Goal: Transaction & Acquisition: Purchase product/service

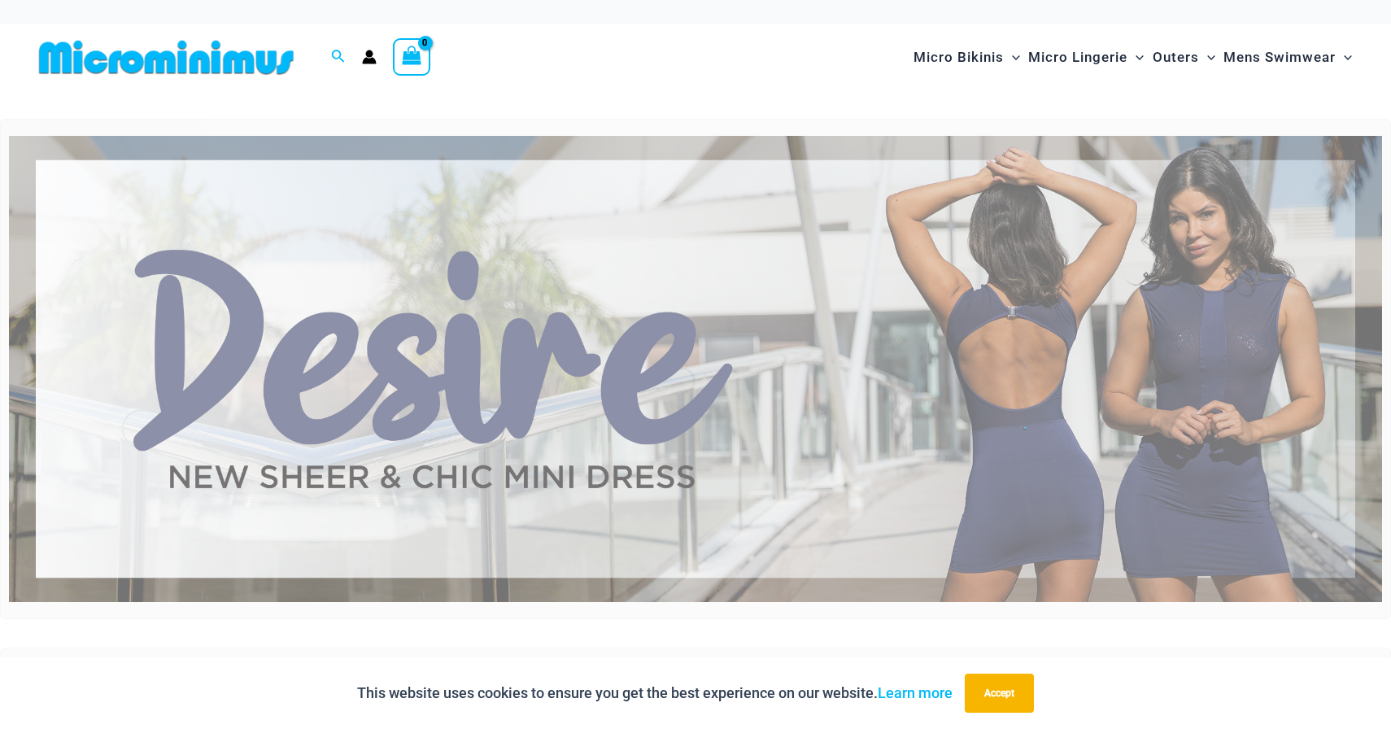
click at [909, 285] on img at bounding box center [695, 369] width 1373 height 467
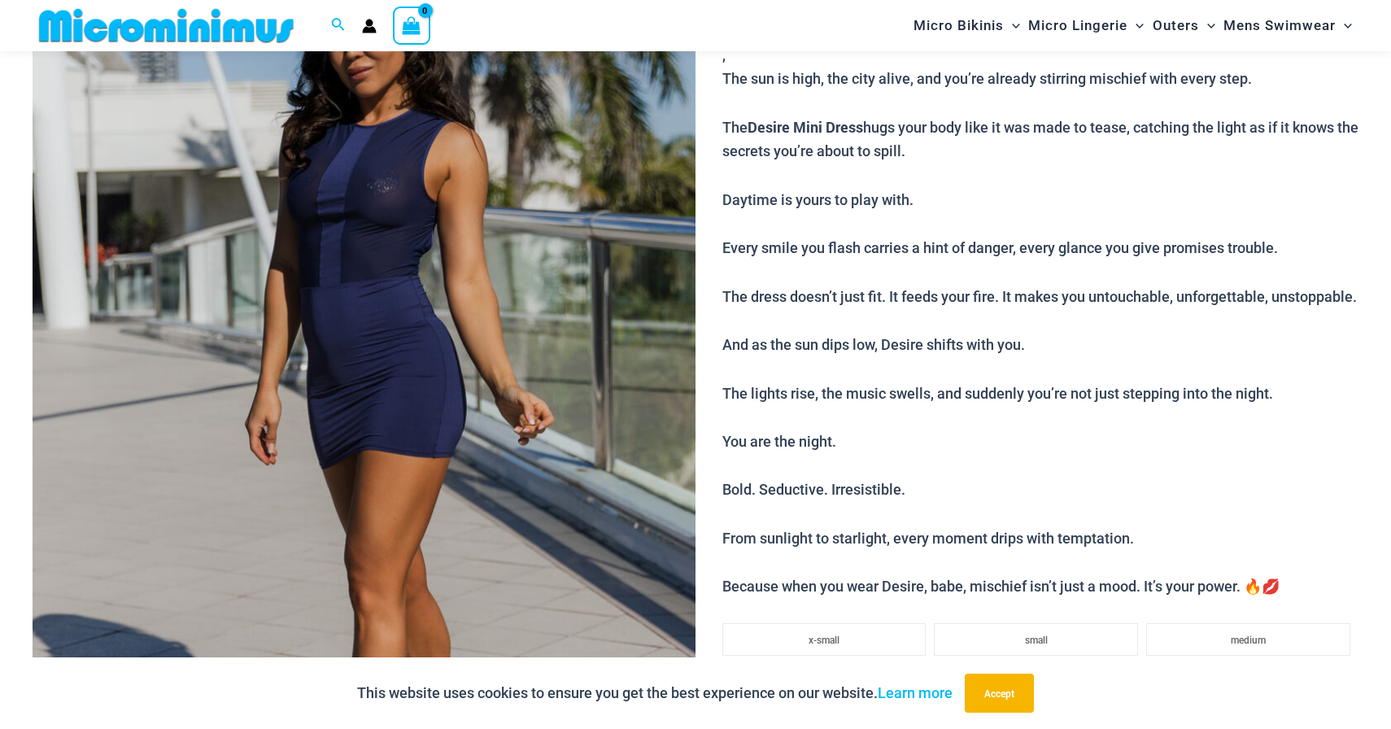
scroll to position [237, 0]
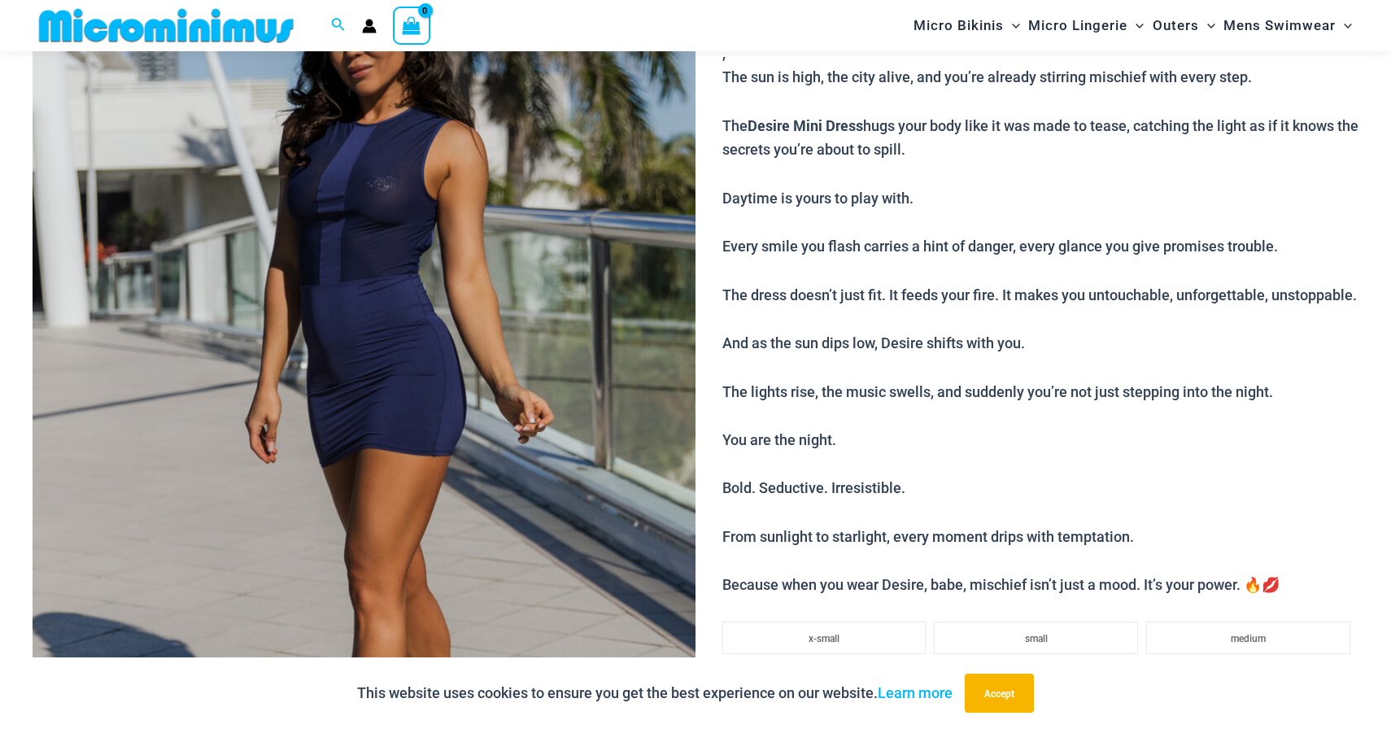
click at [578, 242] on img at bounding box center [364, 408] width 663 height 995
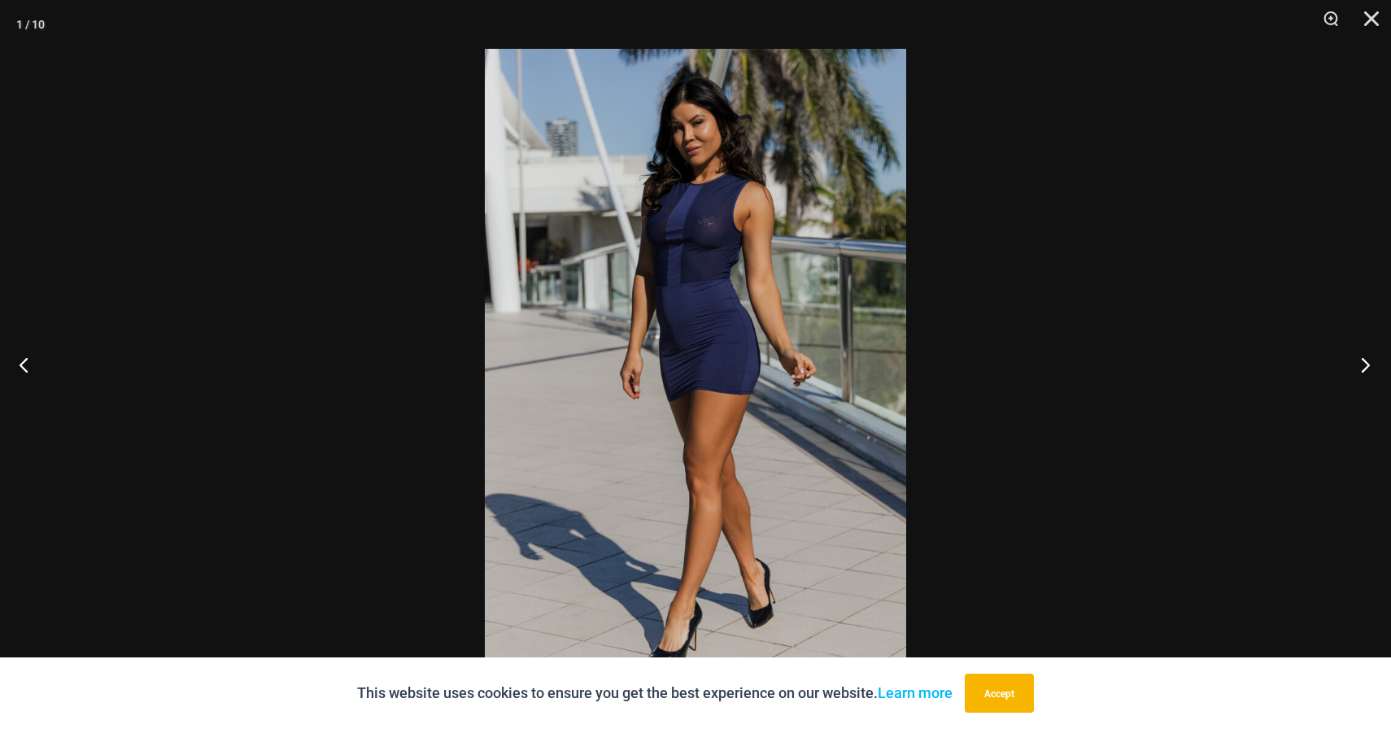
click at [1365, 374] on button "Next" at bounding box center [1360, 364] width 61 height 81
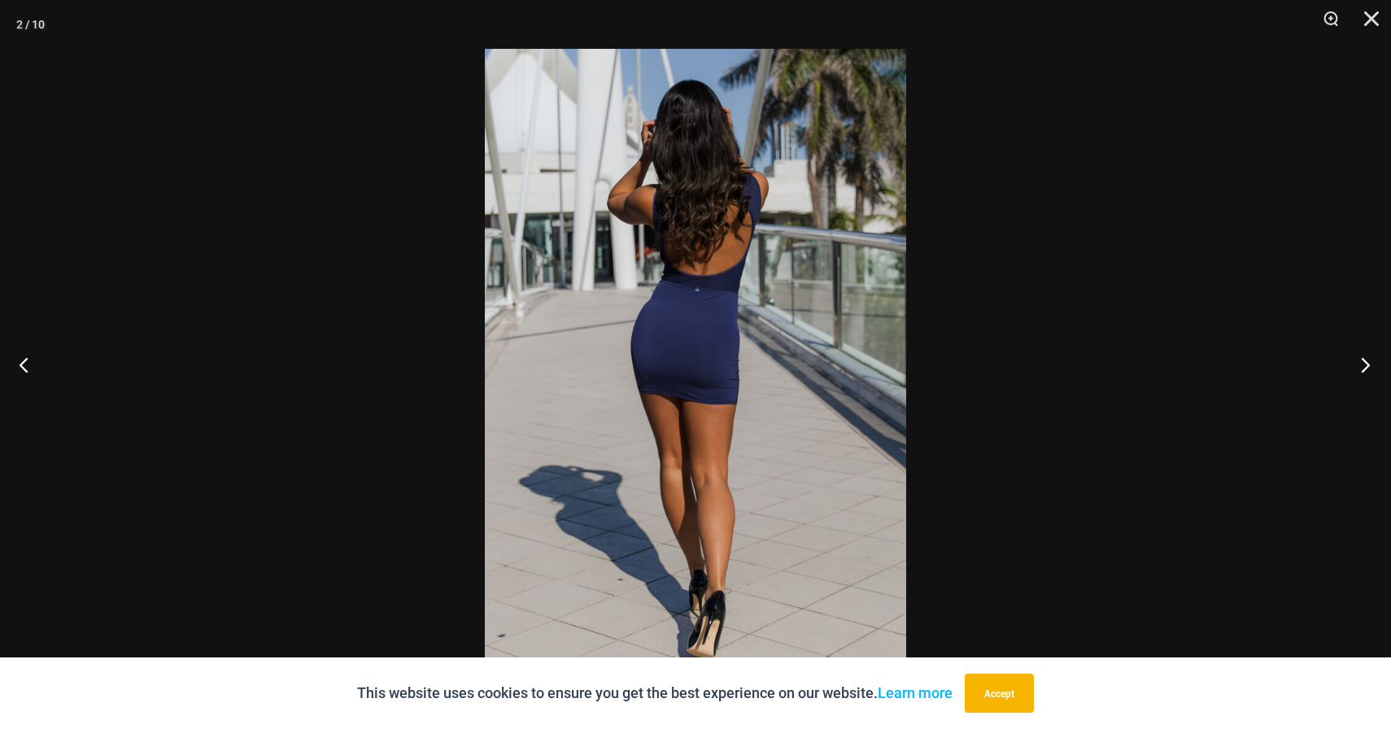
click at [1365, 374] on button "Next" at bounding box center [1360, 364] width 61 height 81
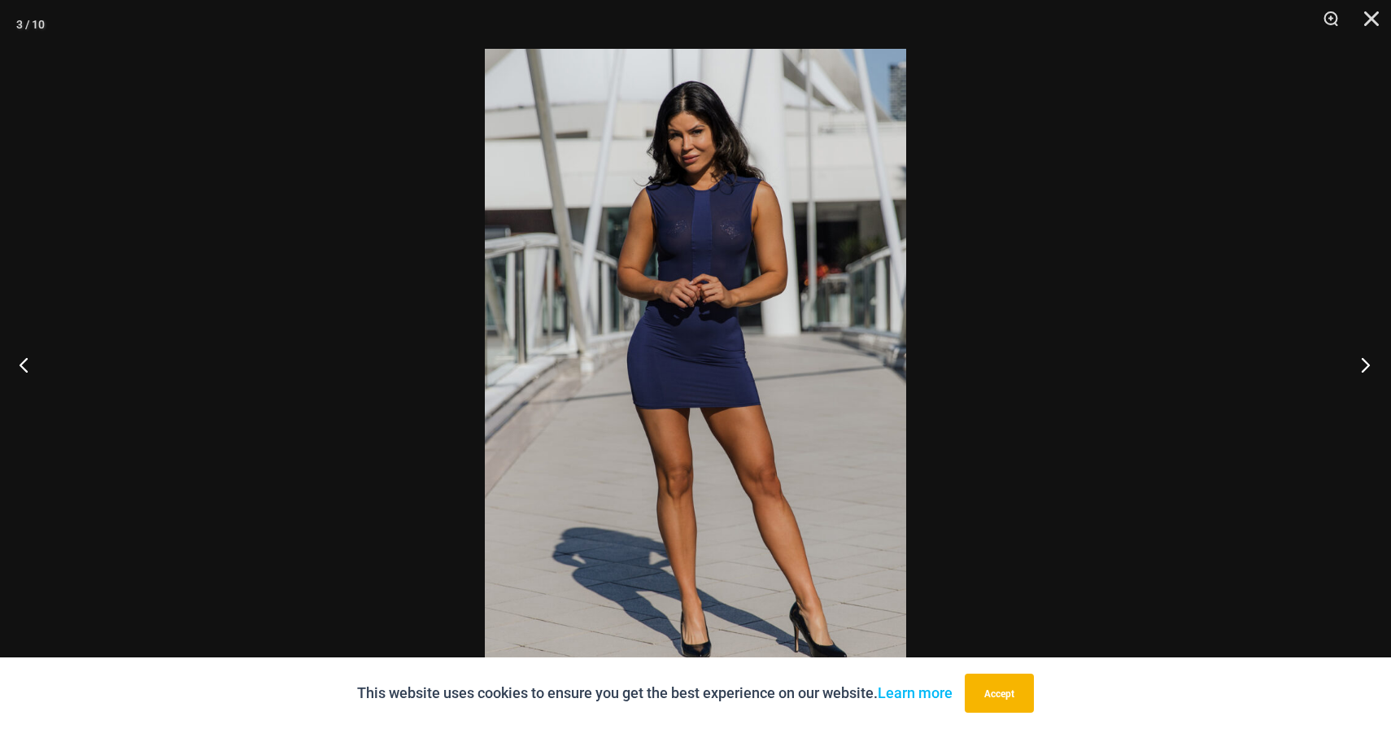
click at [1365, 374] on button "Next" at bounding box center [1360, 364] width 61 height 81
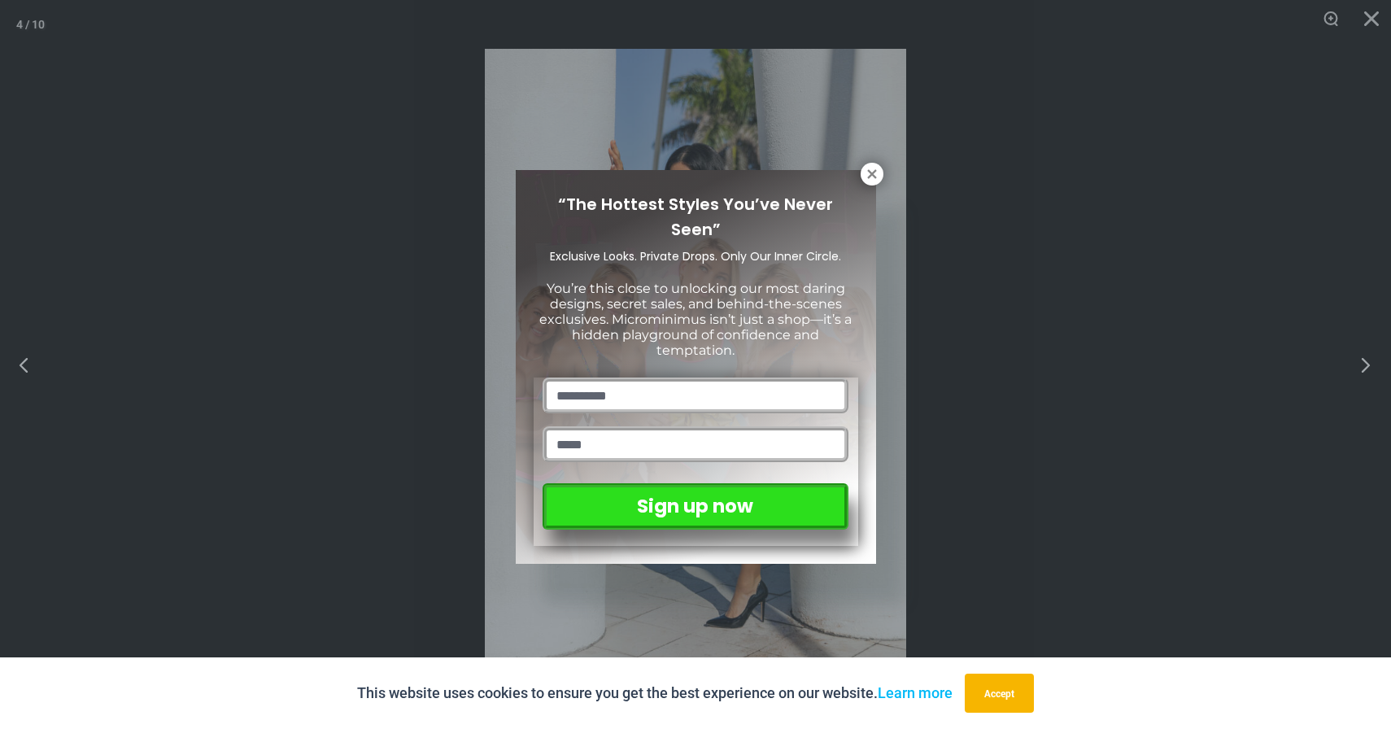
click at [1365, 374] on div "“The Hottest Styles You’ve Never Seen” Exclusive Looks. Private Drops. Only Our…" at bounding box center [695, 364] width 1391 height 729
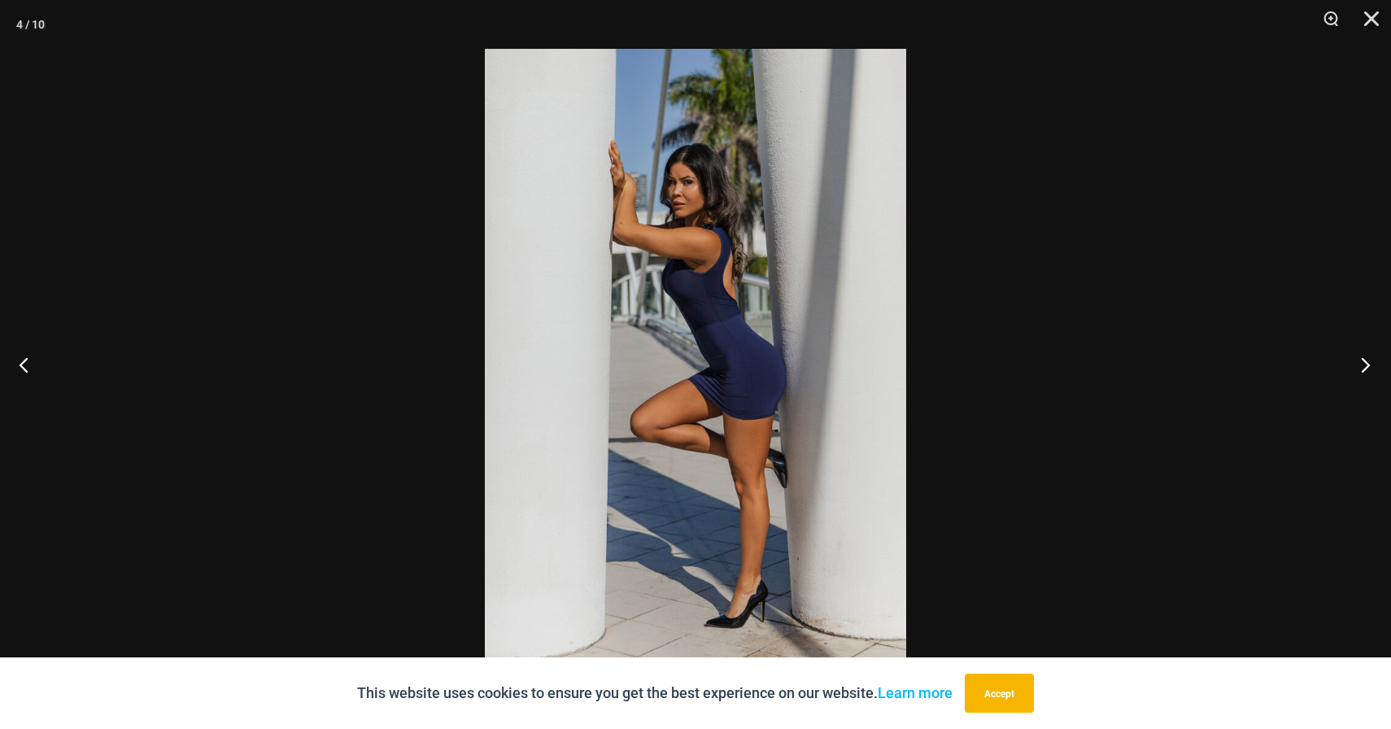
click at [1380, 368] on button "Next" at bounding box center [1360, 364] width 61 height 81
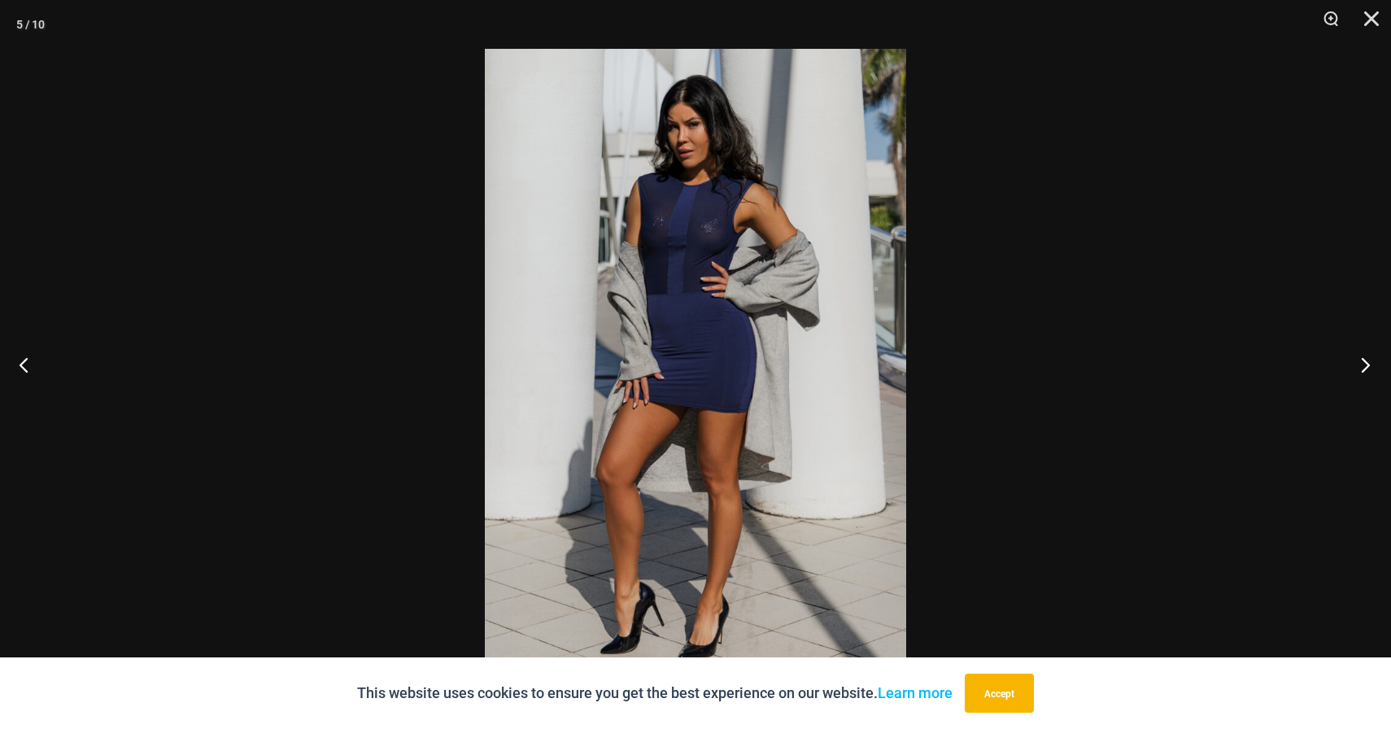
click at [1380, 368] on button "Next" at bounding box center [1360, 364] width 61 height 81
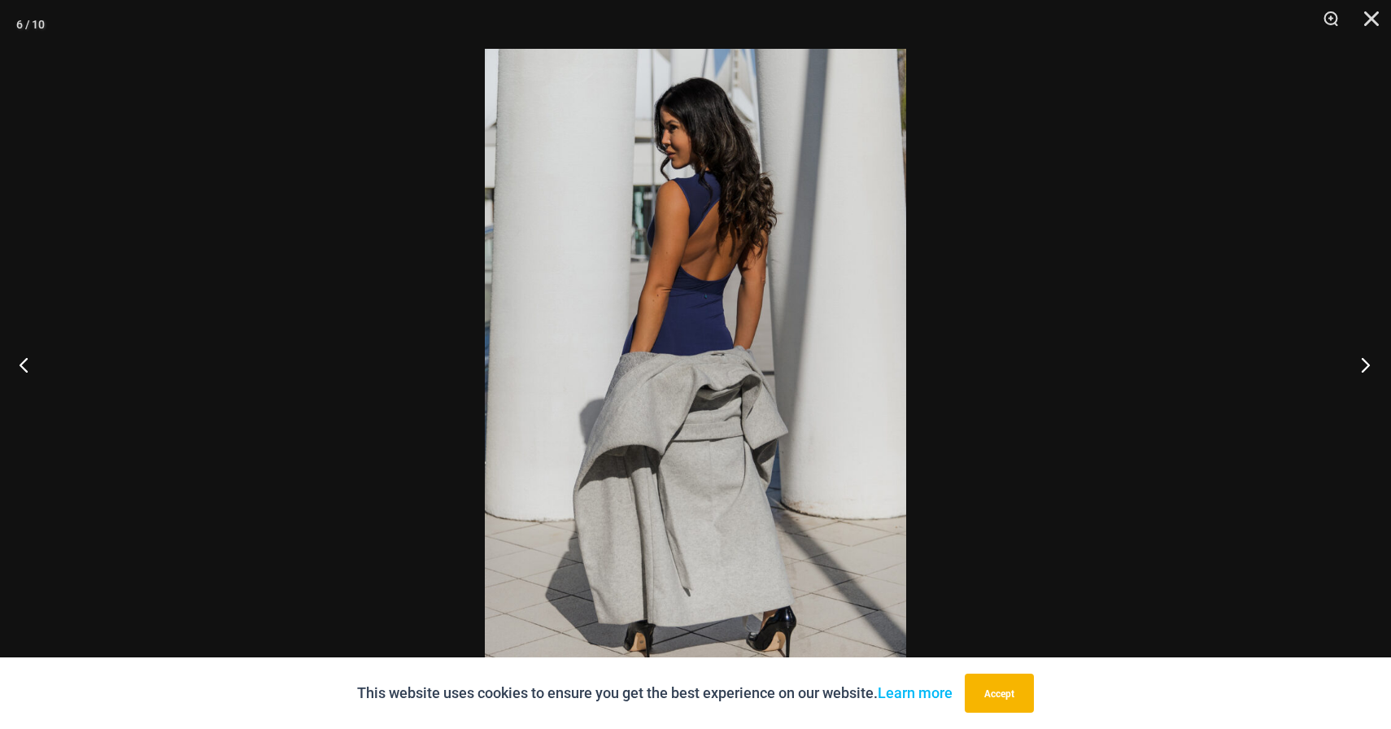
click at [1380, 368] on button "Next" at bounding box center [1360, 364] width 61 height 81
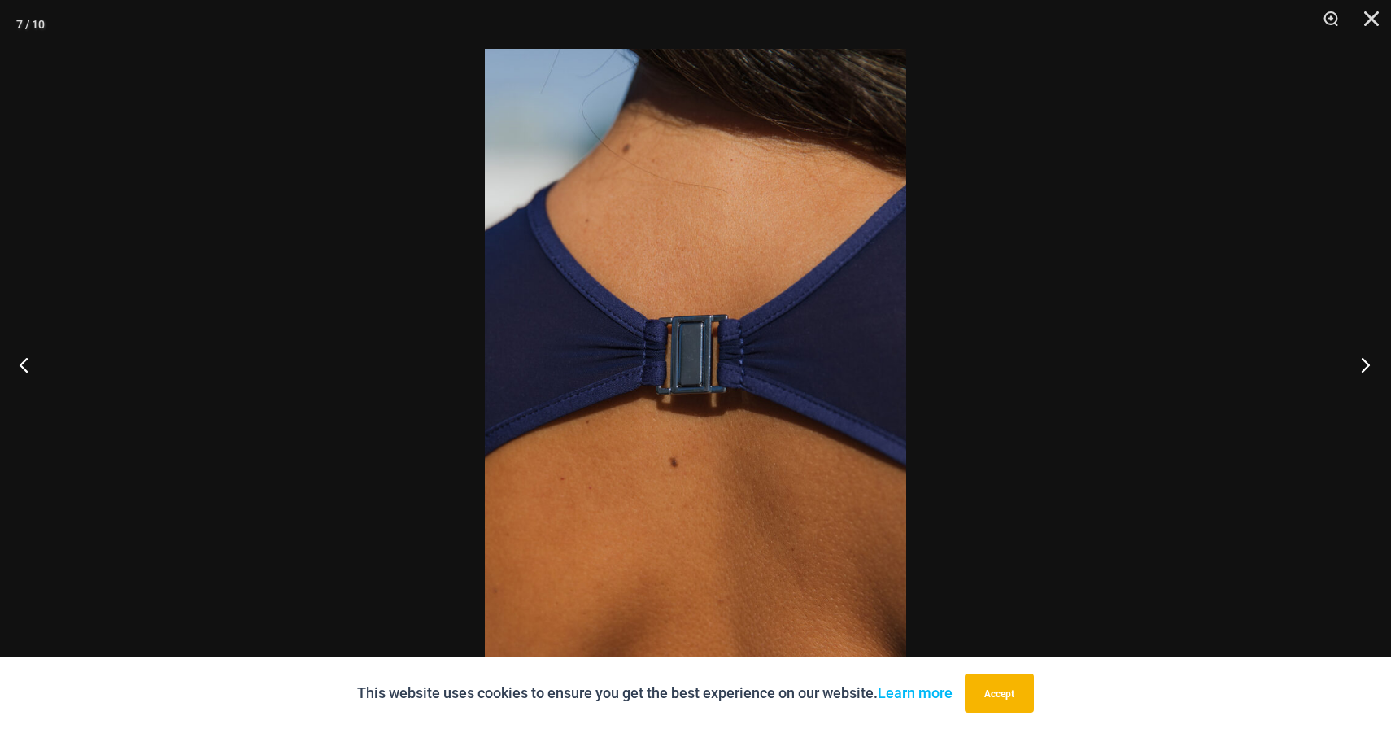
click at [1380, 368] on button "Next" at bounding box center [1360, 364] width 61 height 81
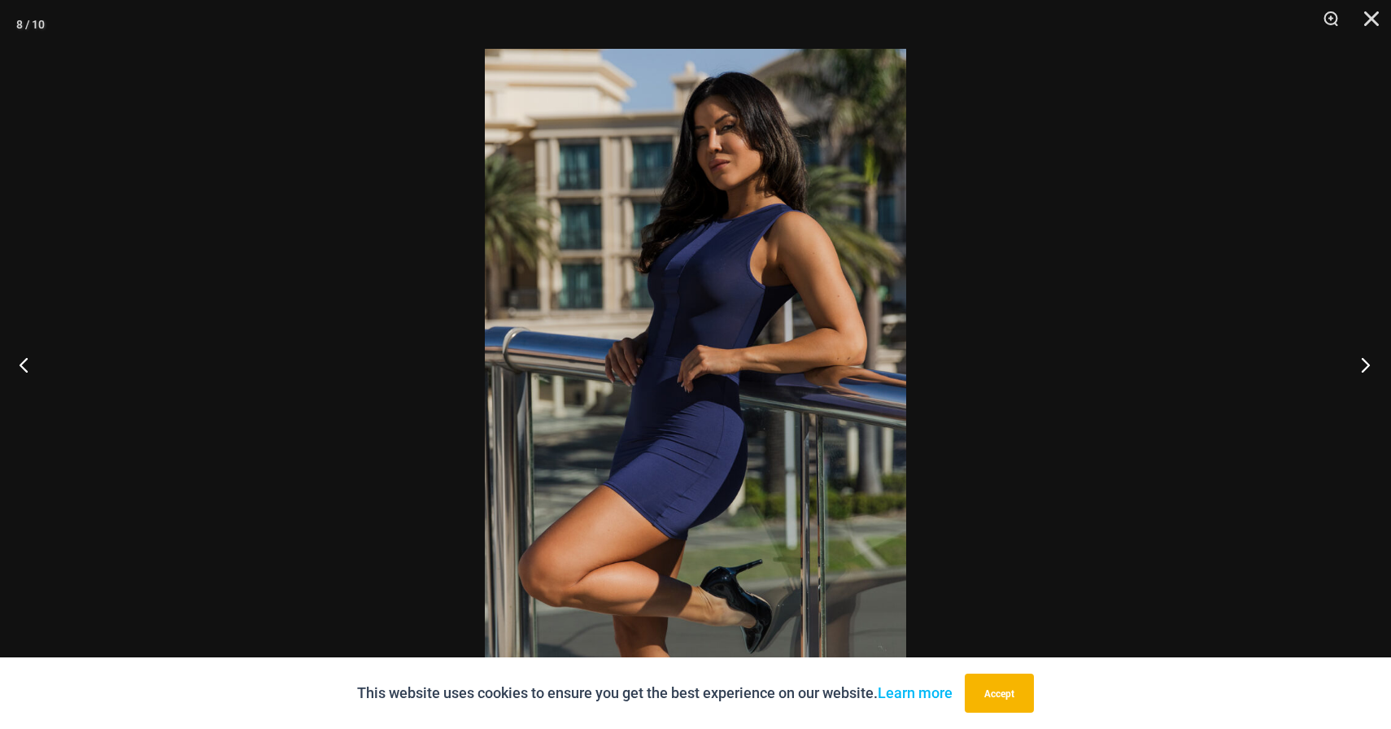
click at [1380, 368] on button "Next" at bounding box center [1360, 364] width 61 height 81
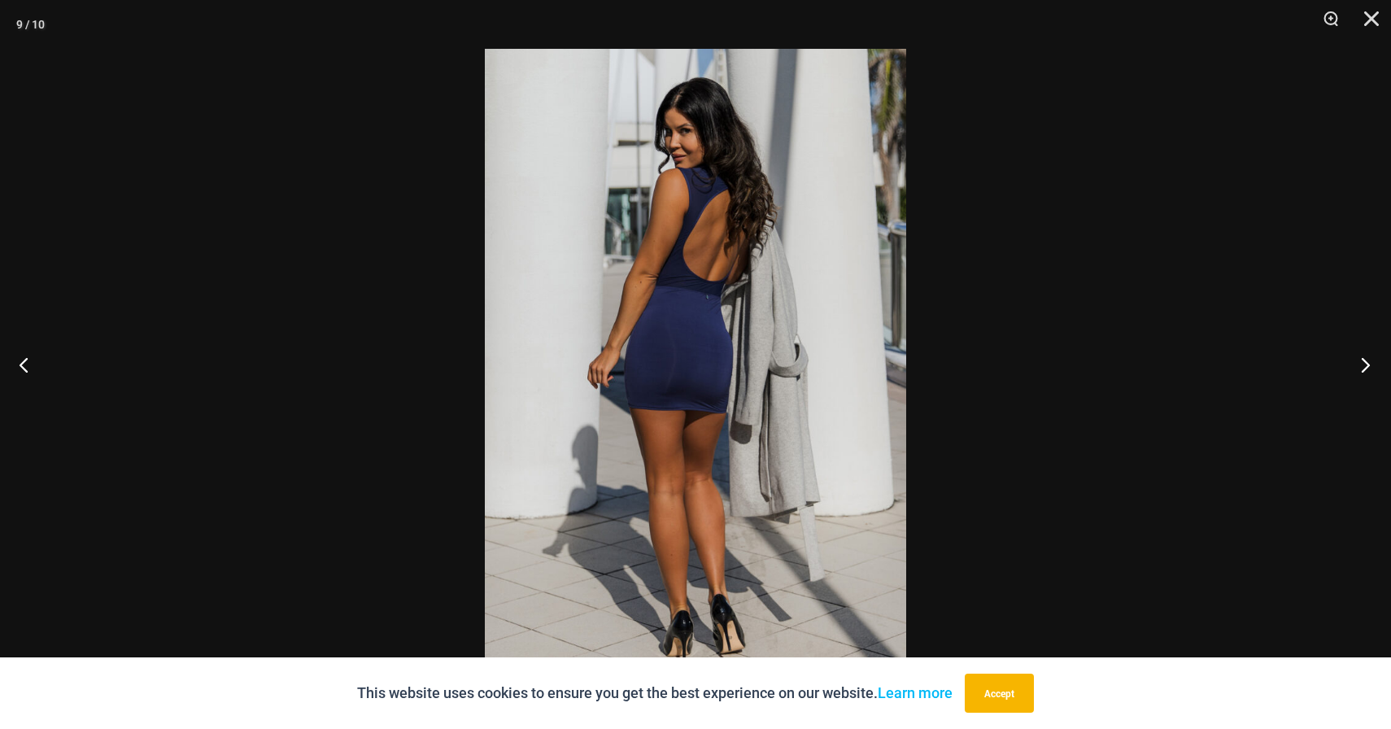
click at [1379, 368] on button "Next" at bounding box center [1360, 364] width 61 height 81
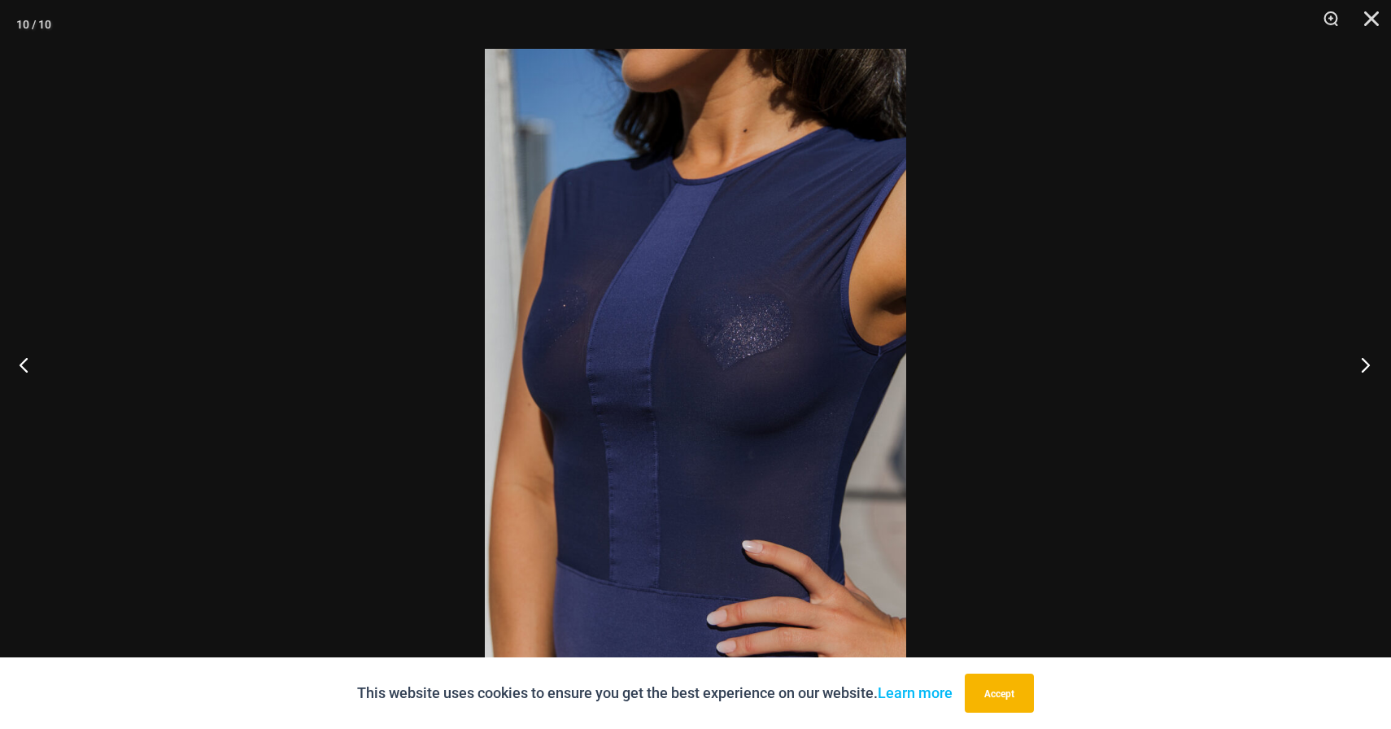
click at [1379, 368] on button "Next" at bounding box center [1360, 364] width 61 height 81
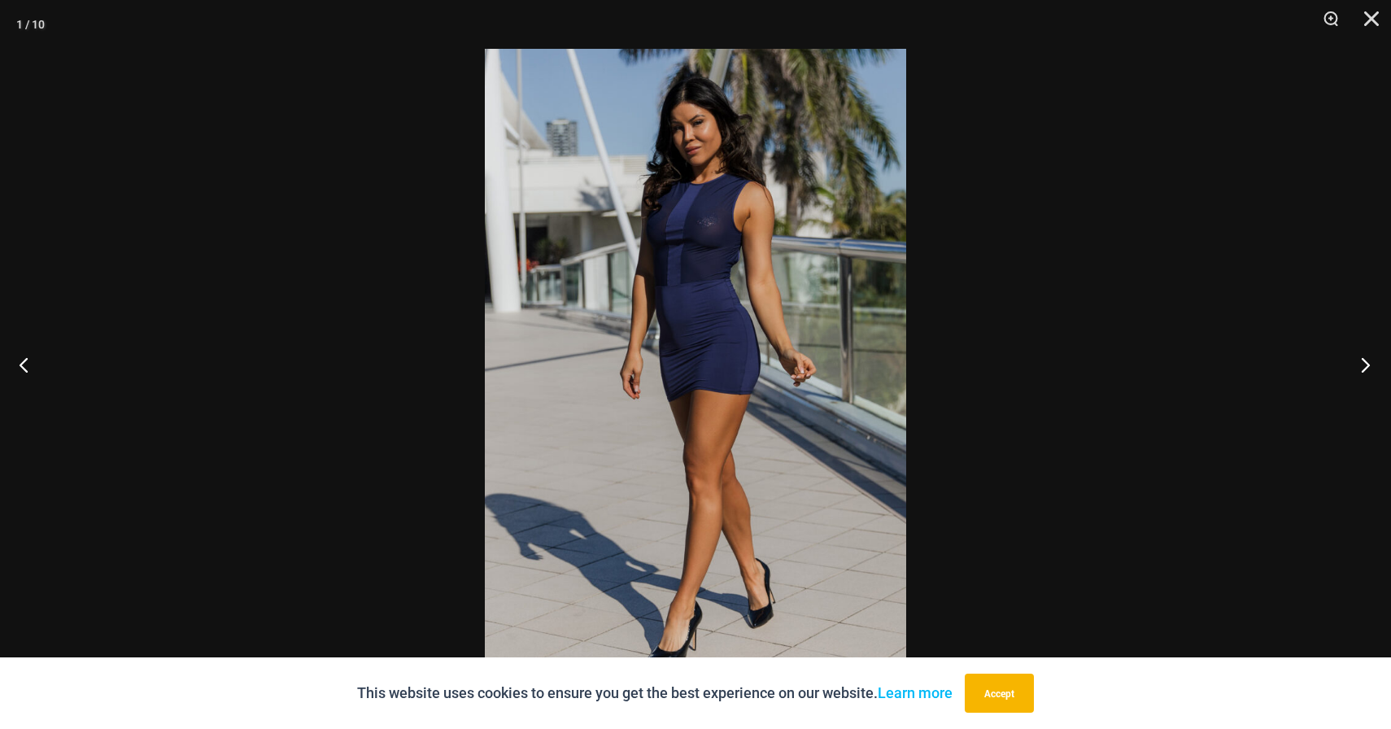
click at [1379, 368] on button "Next" at bounding box center [1360, 364] width 61 height 81
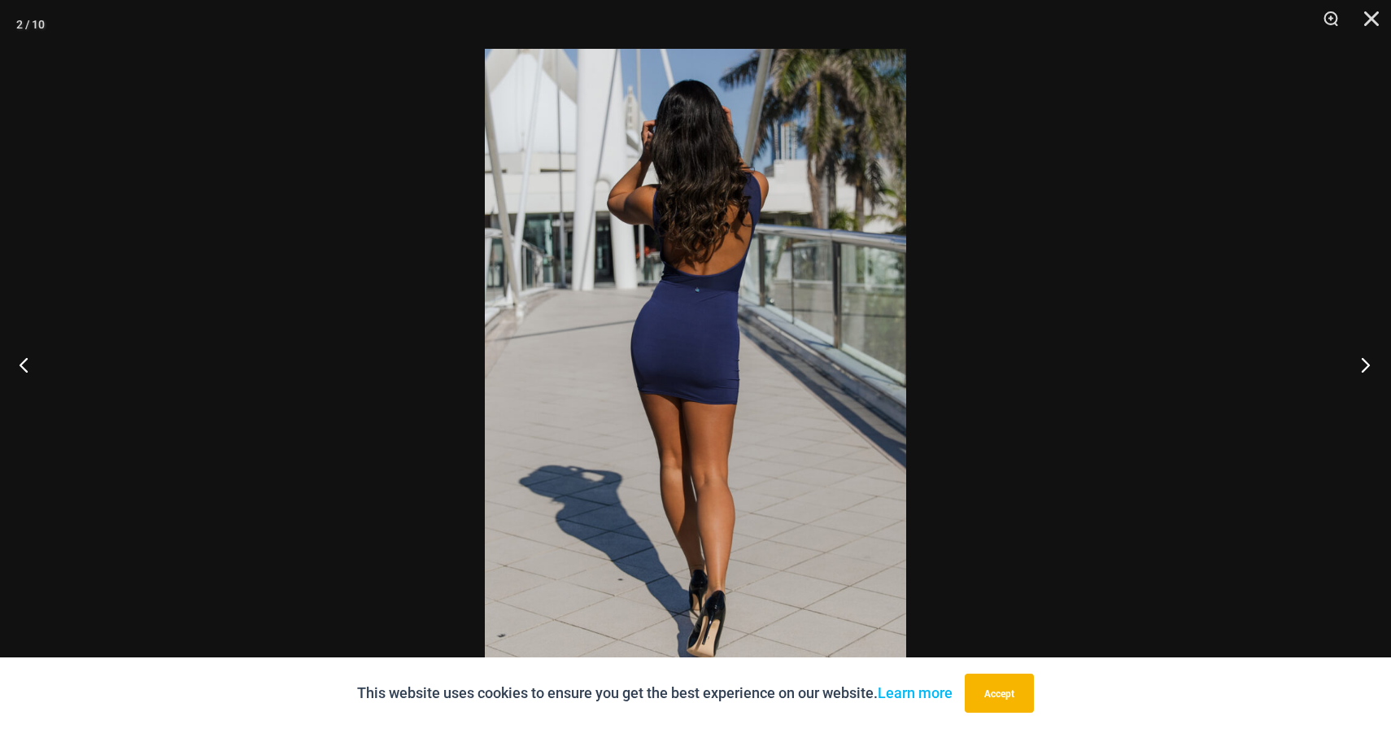
click at [1379, 368] on button "Next" at bounding box center [1360, 364] width 61 height 81
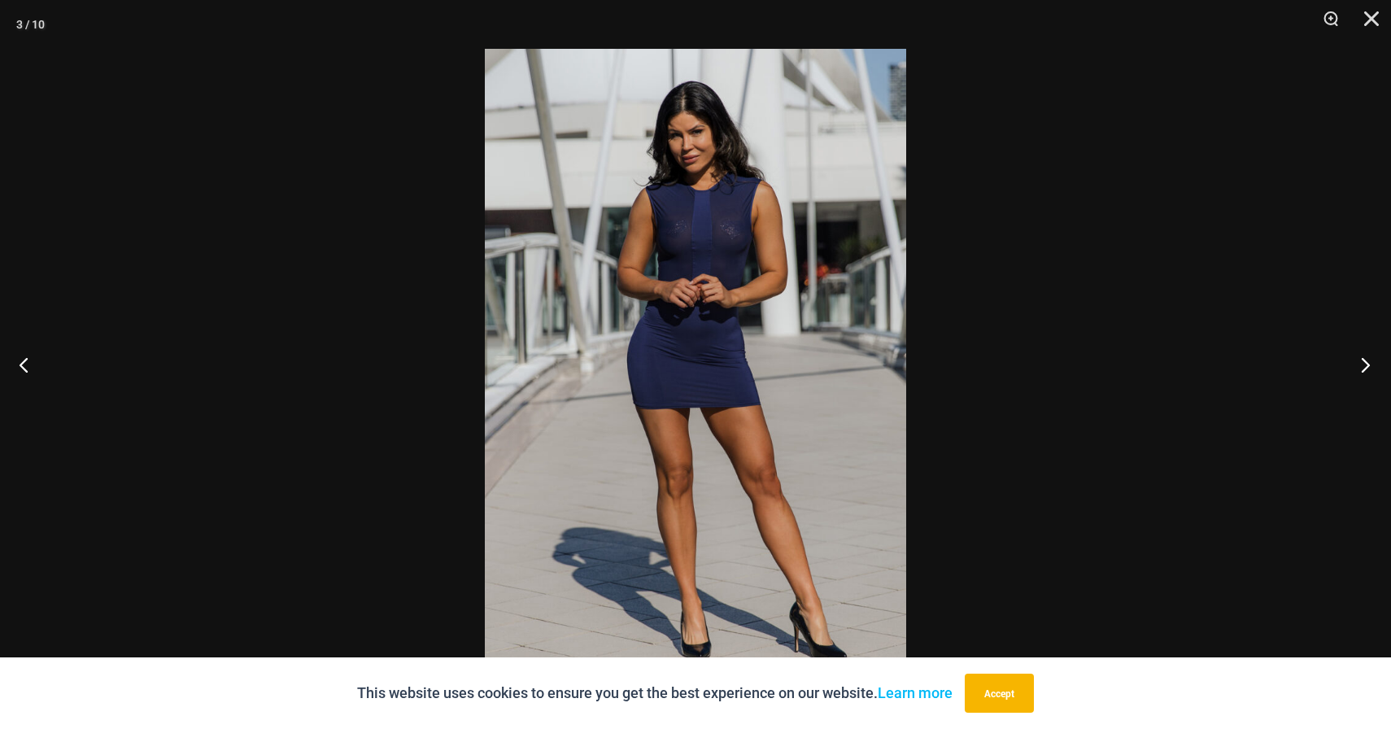
click at [1379, 368] on button "Next" at bounding box center [1360, 364] width 61 height 81
